Goal: Transaction & Acquisition: Purchase product/service

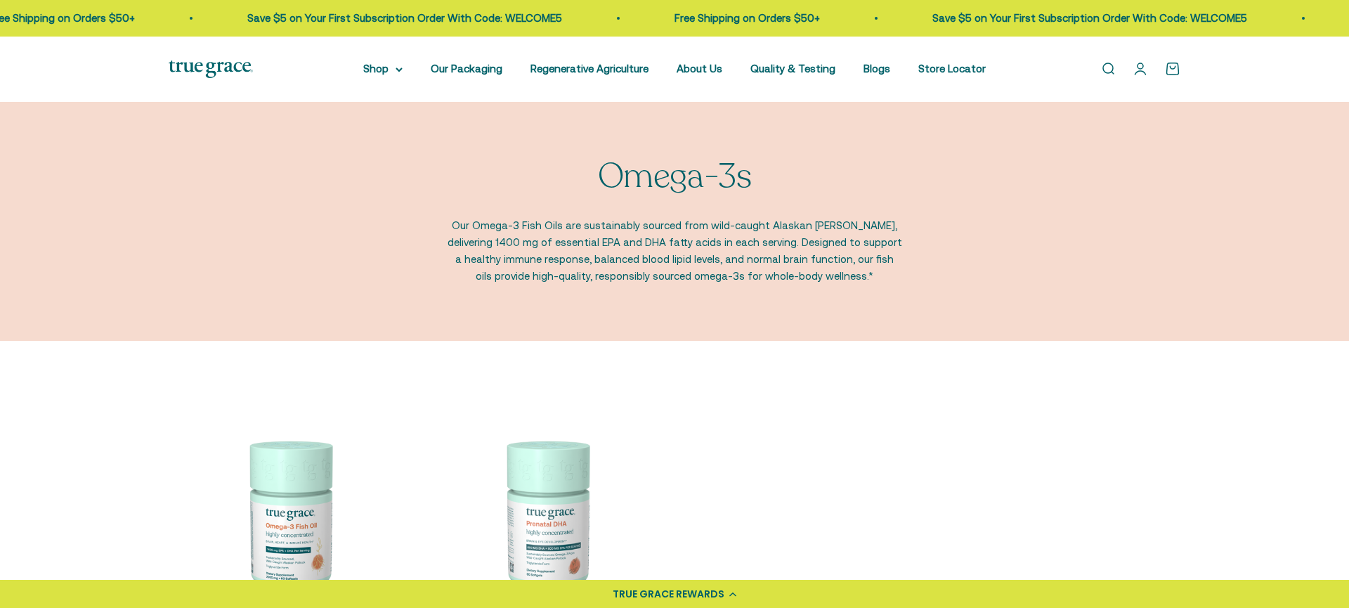
click at [293, 504] on img at bounding box center [289, 517] width 240 height 240
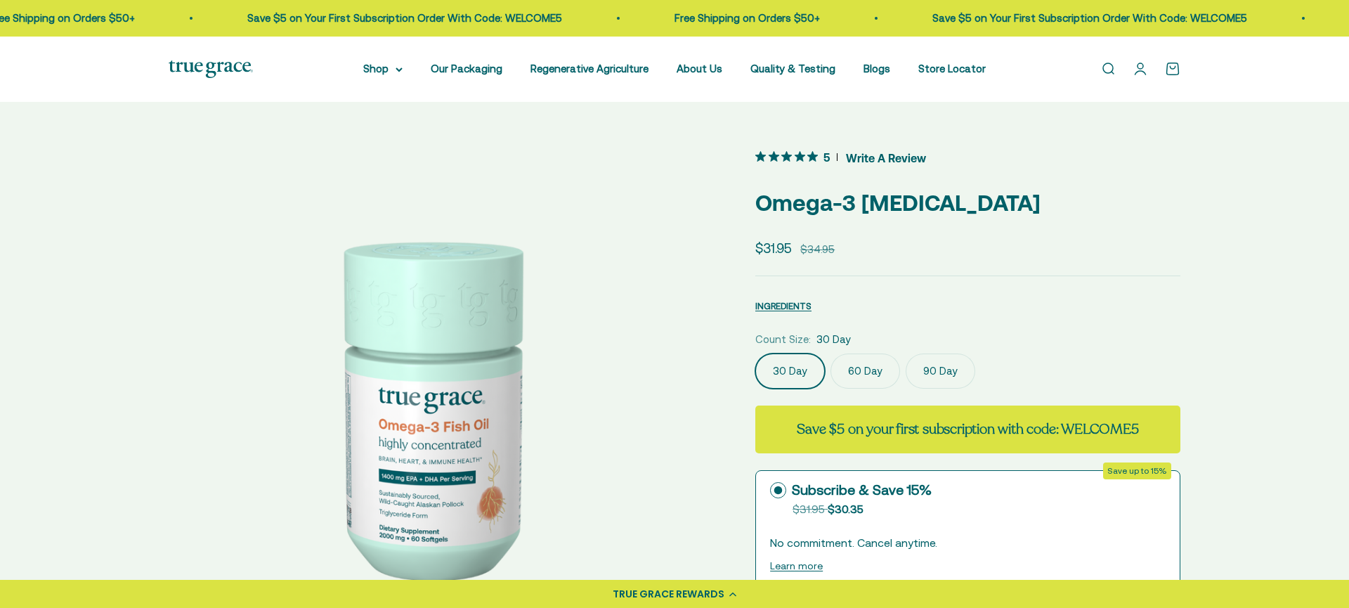
scroll to position [142, 0]
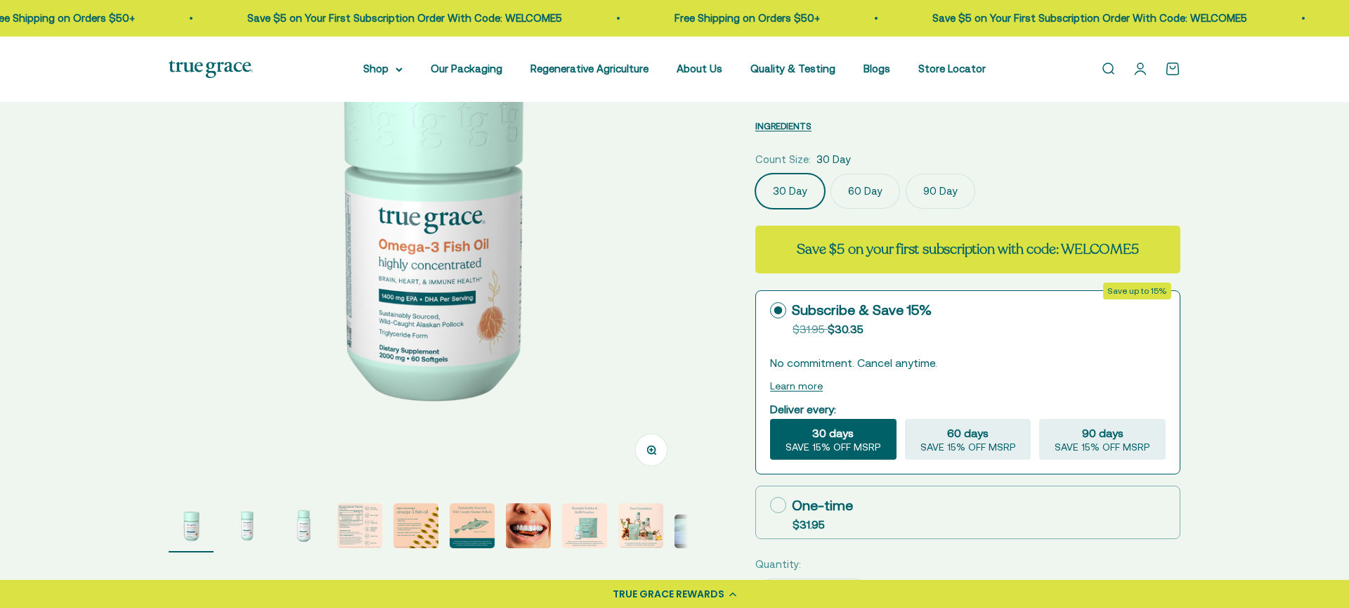
click at [359, 523] on img "Go to item 4" at bounding box center [359, 525] width 45 height 45
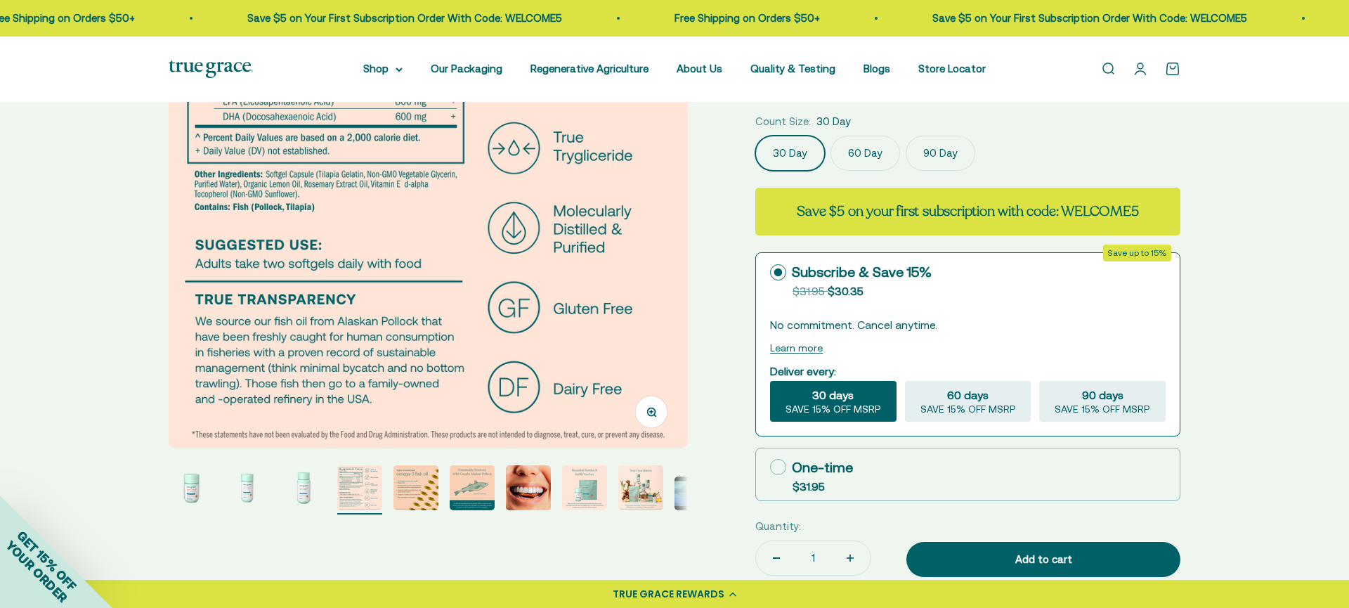
scroll to position [227, 0]
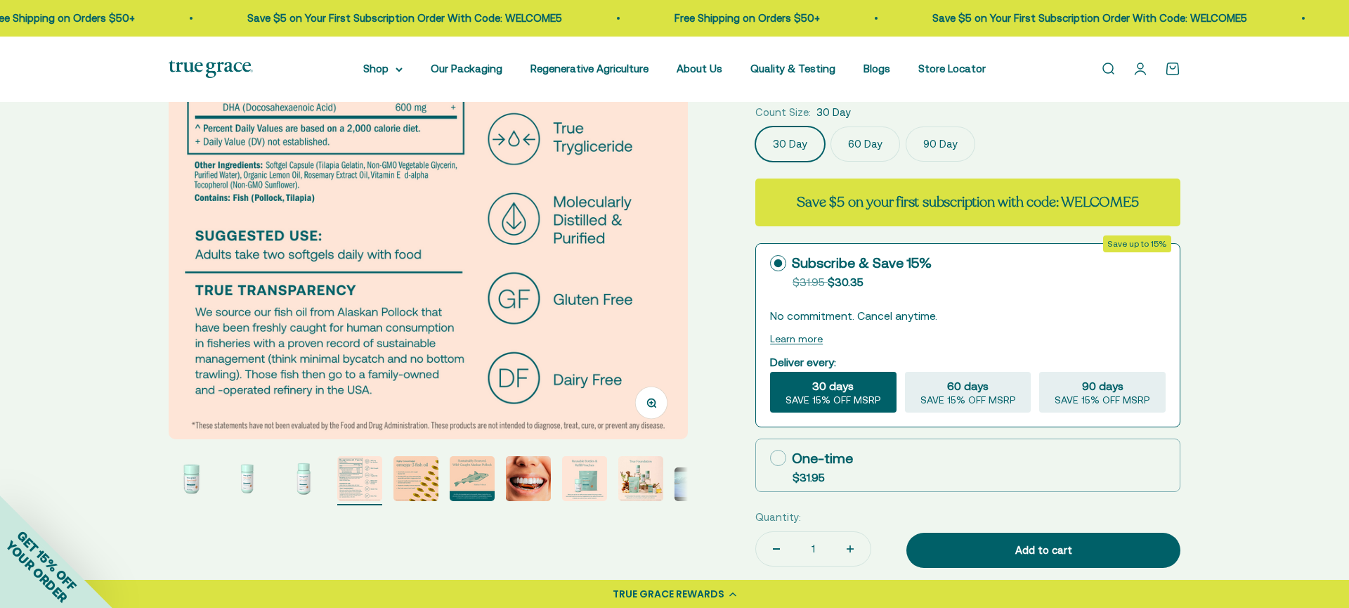
click at [426, 478] on img "Go to item 5" at bounding box center [415, 478] width 45 height 45
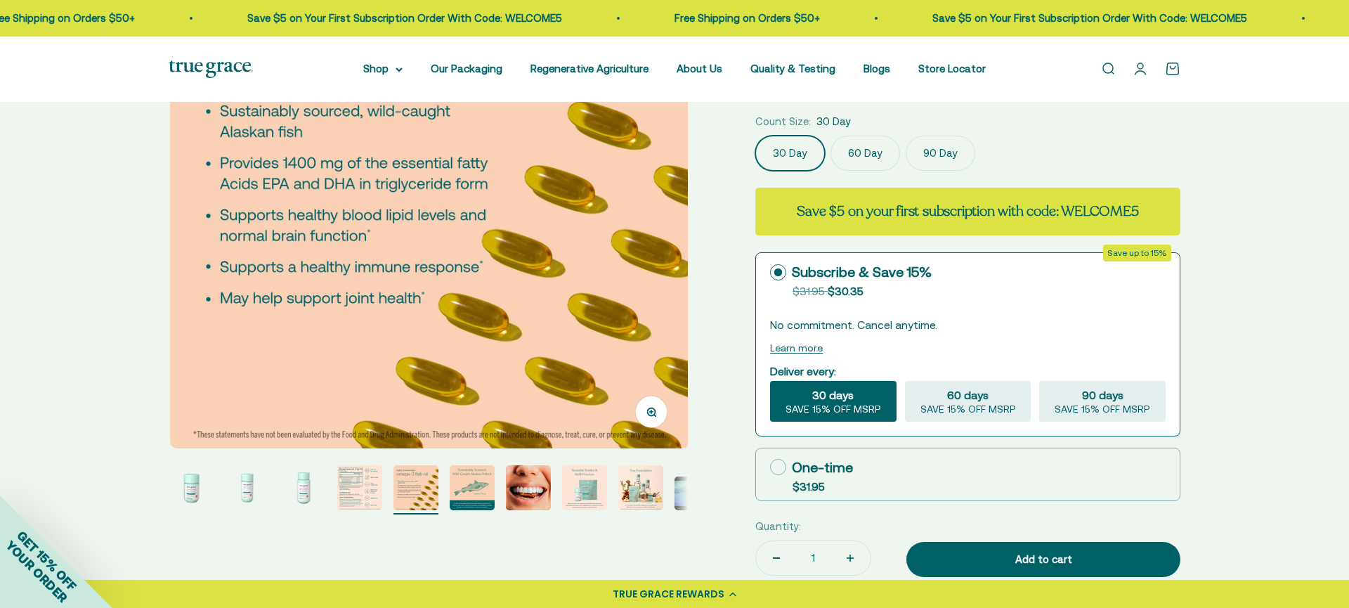
scroll to position [0, 2144]
click at [593, 488] on img "Go to item 8" at bounding box center [584, 487] width 45 height 45
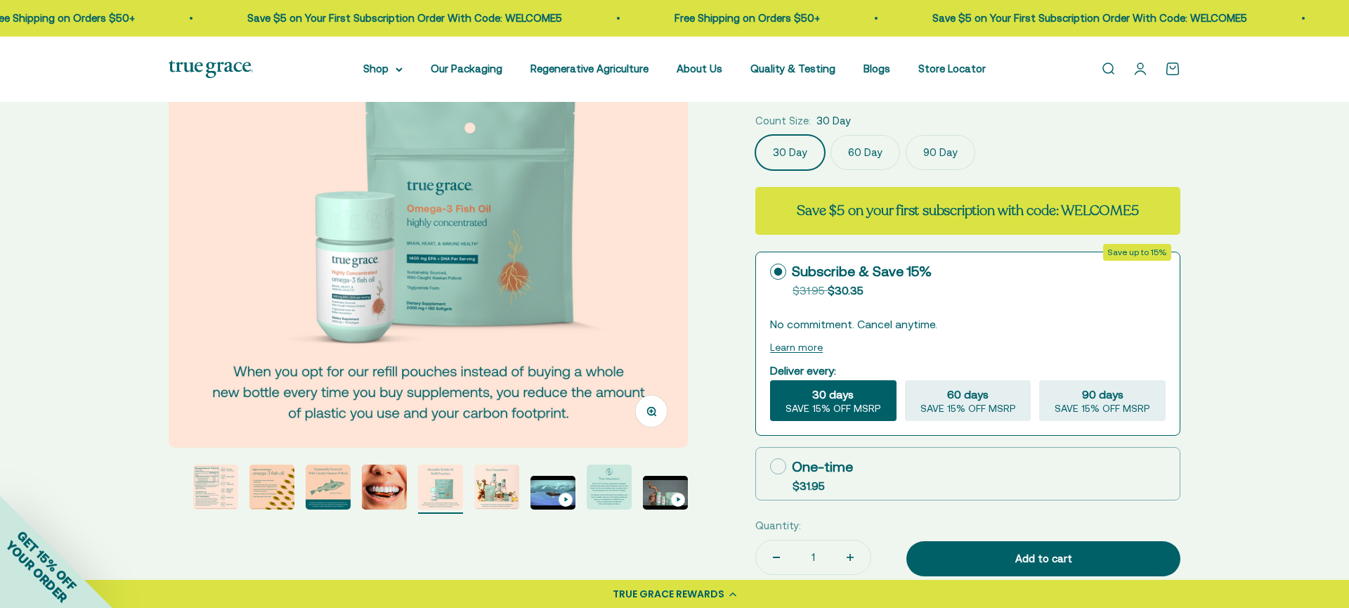
scroll to position [215, 0]
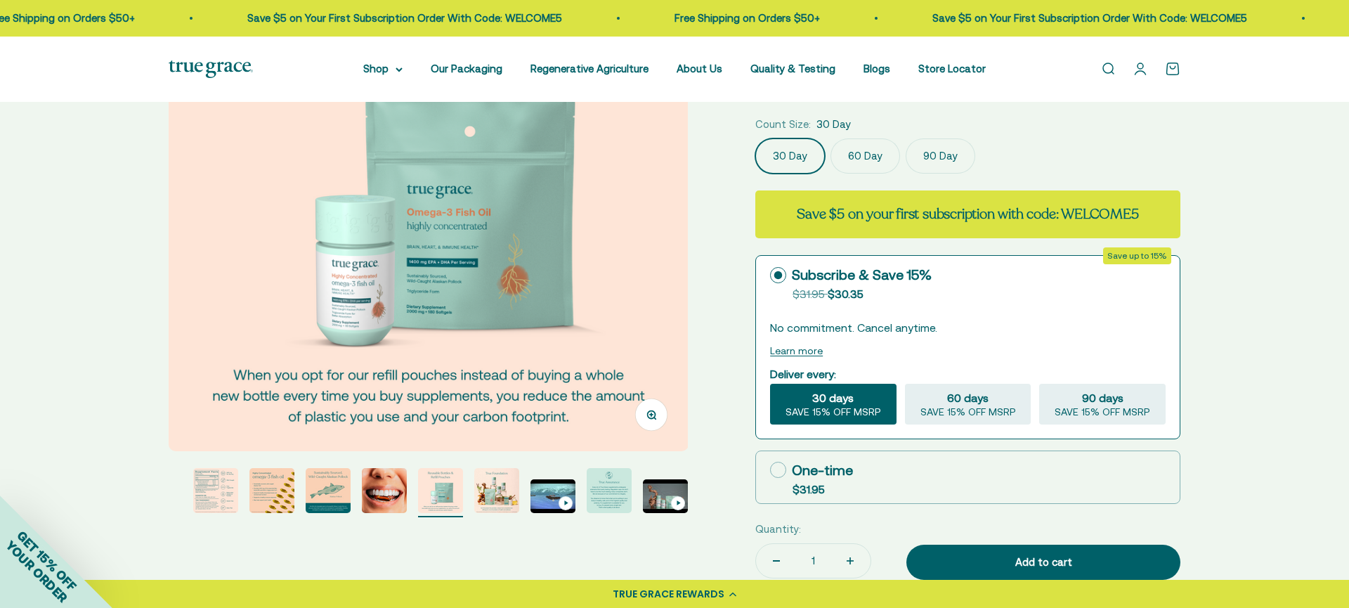
click at [1108, 70] on link "Open search" at bounding box center [1107, 68] width 15 height 15
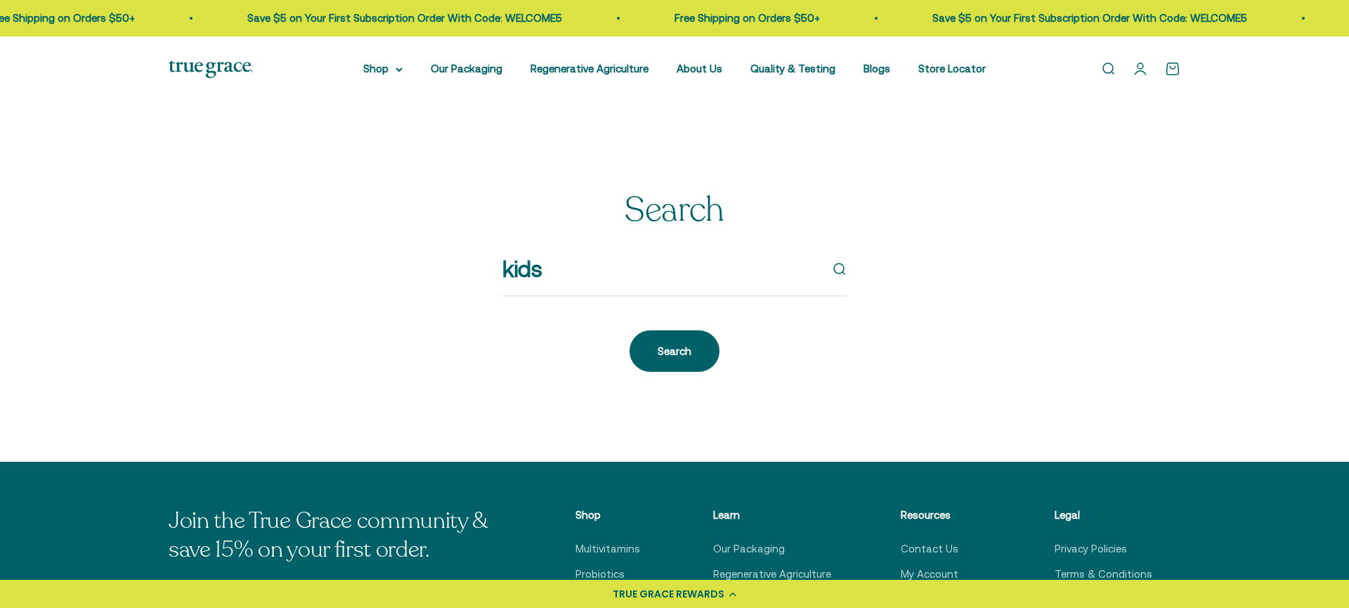
type input "kids"
click at [831, 261] on button "submit" at bounding box center [838, 268] width 15 height 15
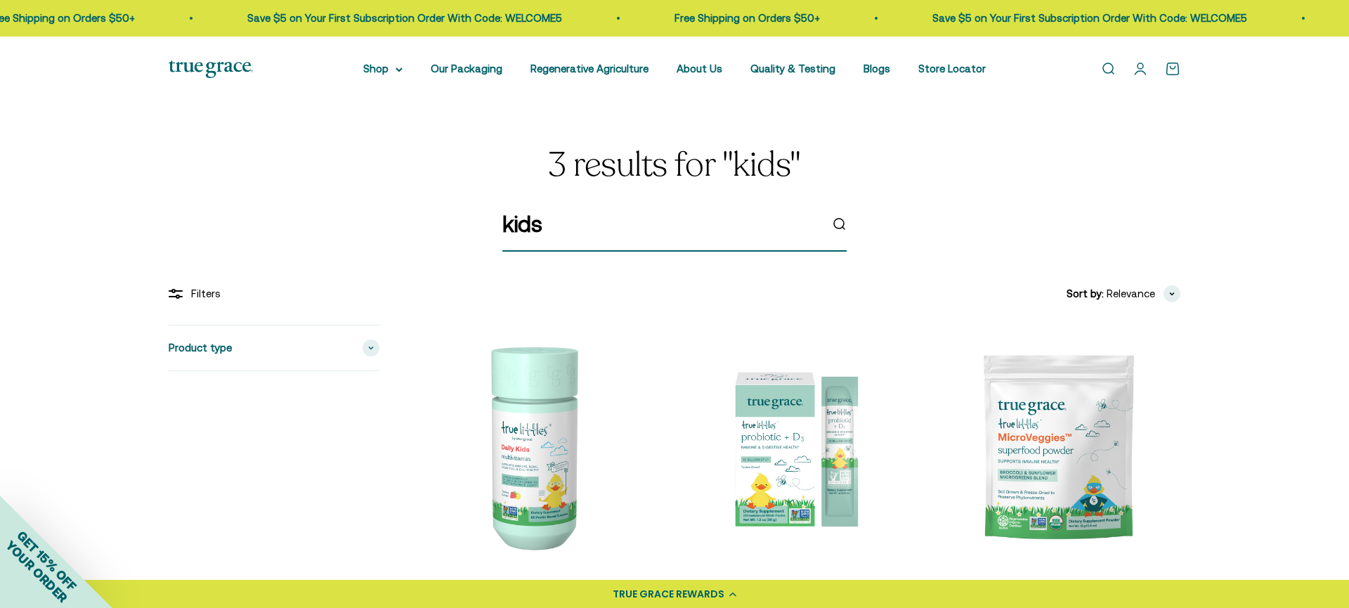
click at [551, 230] on input "kids" at bounding box center [660, 224] width 317 height 36
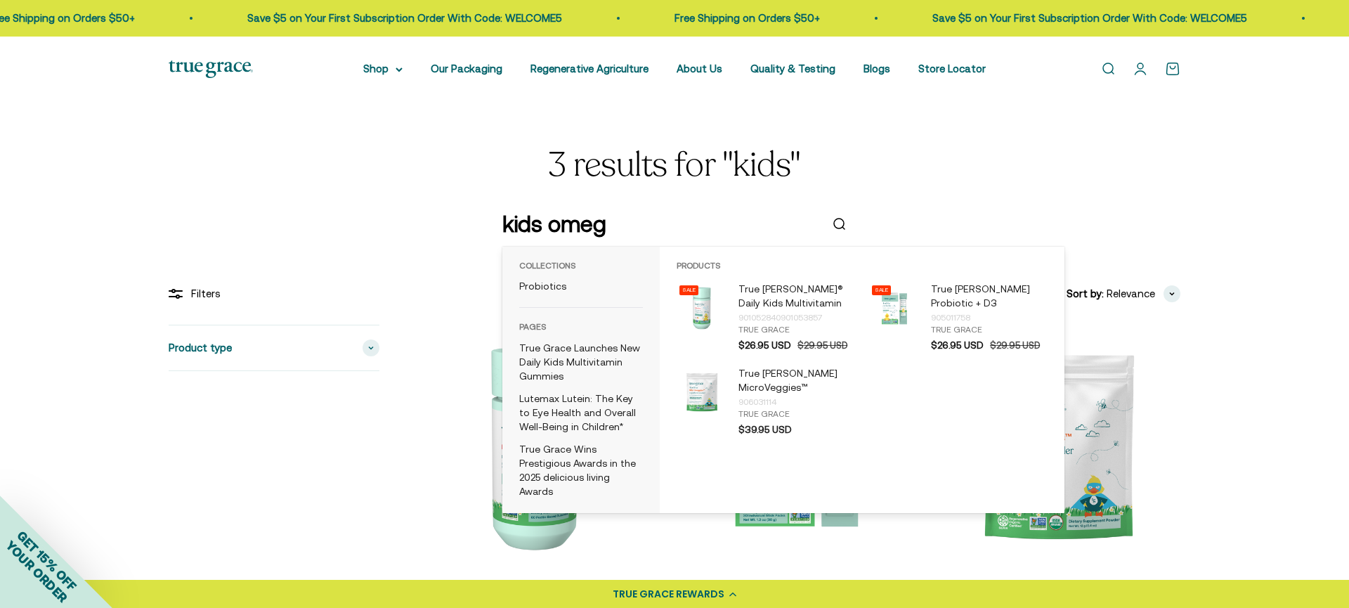
type input "kids omega"
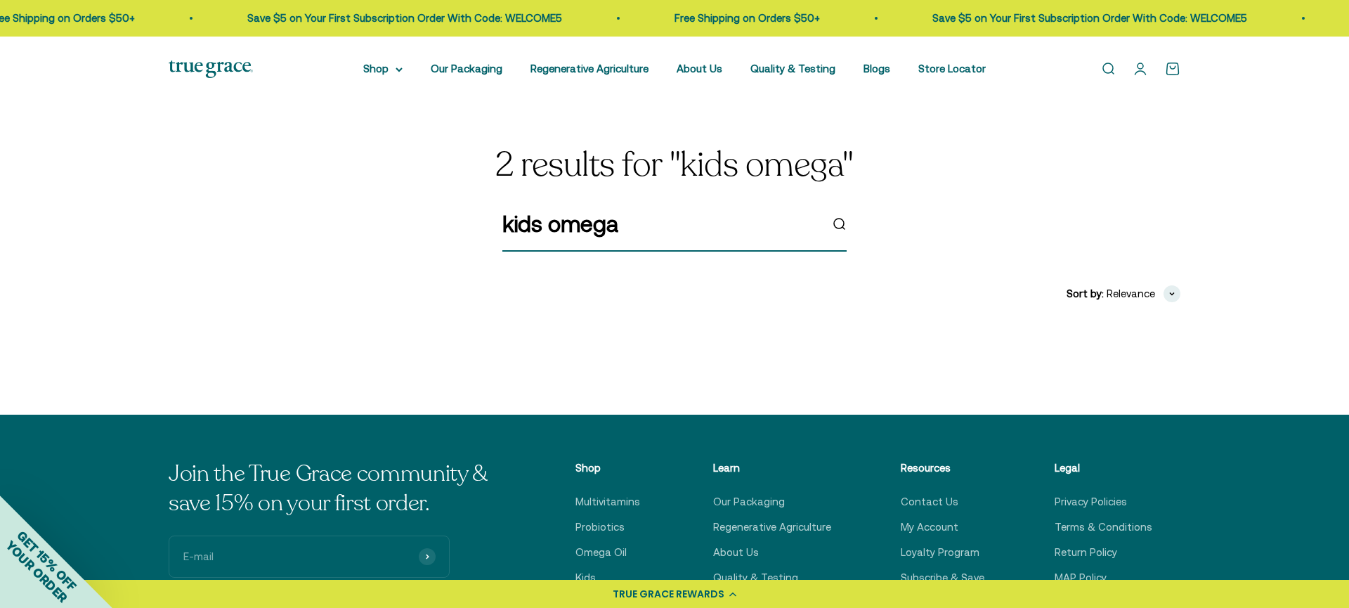
click at [629, 229] on input "kids omega" at bounding box center [660, 224] width 317 height 36
